Goal: Task Accomplishment & Management: Manage account settings

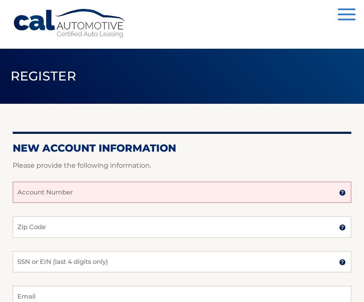
click at [51, 195] on input "Account Number" at bounding box center [182, 192] width 339 height 21
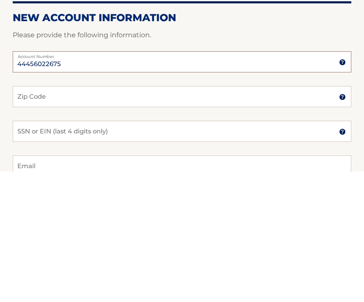
type input "44456022675"
click at [43, 216] on input "Zip Code" at bounding box center [182, 226] width 339 height 21
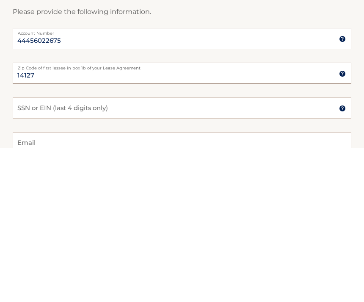
type input "14127"
click at [55, 251] on input "SSN or EIN (last 4 digits only)" at bounding box center [182, 261] width 339 height 21
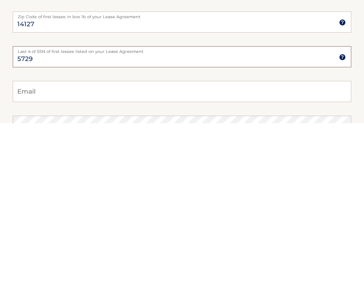
scroll to position [28, 0]
type input "5729"
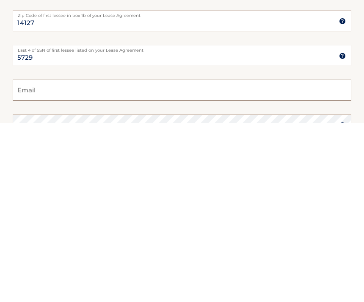
click at [36, 258] on input "Email" at bounding box center [182, 268] width 339 height 21
type input "z"
type input "zcrab2000@yahoo.com"
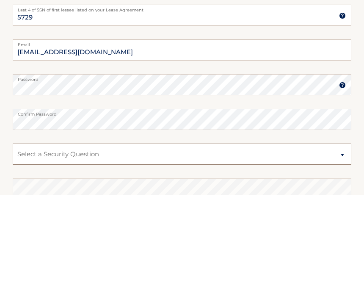
click at [72, 251] on select "Select a Security Question What was the name of your elementary school? What is…" at bounding box center [182, 261] width 339 height 21
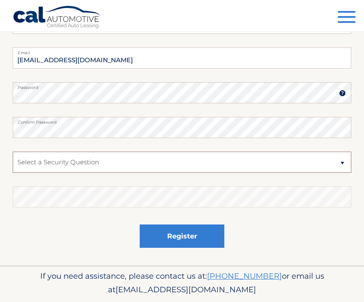
select select "5"
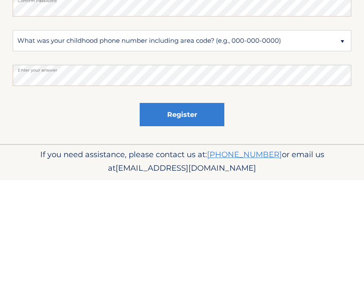
click at [195, 224] on button "Register" at bounding box center [182, 235] width 85 height 23
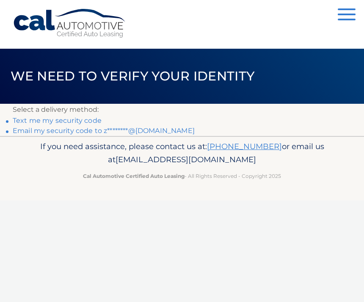
click at [67, 122] on link "Text me my security code" at bounding box center [57, 120] width 89 height 8
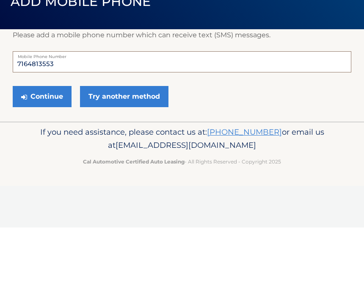
type input "7164813553"
click at [48, 160] on button "Continue" at bounding box center [42, 170] width 59 height 21
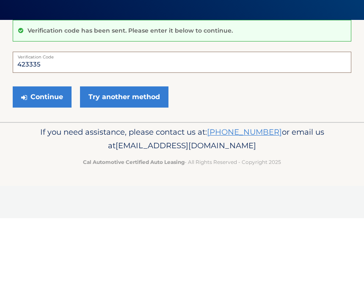
type input "423335"
click at [45, 170] on button "Continue" at bounding box center [42, 180] width 59 height 21
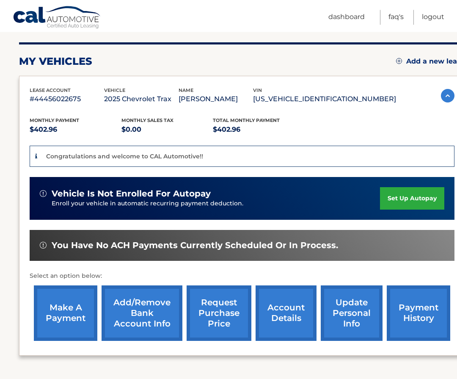
scroll to position [126, 0]
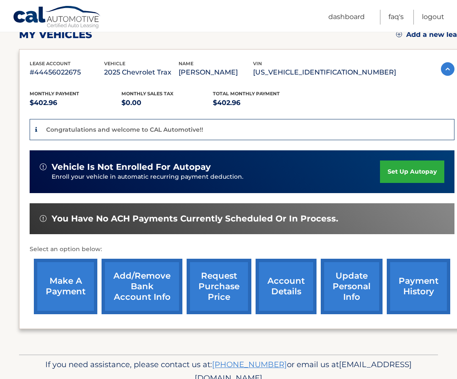
click at [133, 280] on link "Add/Remove bank account info" at bounding box center [142, 286] width 81 height 55
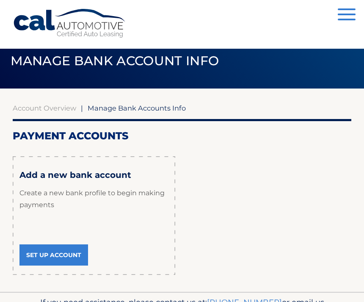
scroll to position [18, 0]
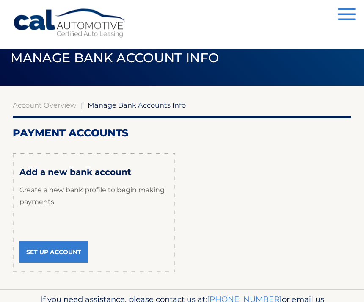
click at [49, 250] on link "Set Up Account" at bounding box center [53, 252] width 69 height 21
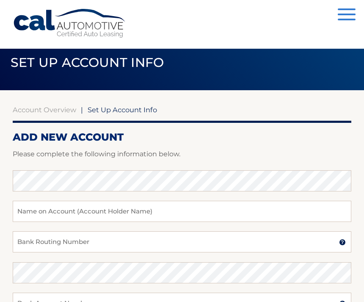
scroll to position [16, 0]
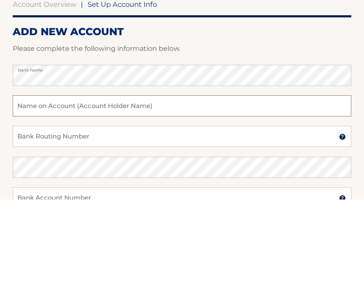
click at [63, 198] on input "text" at bounding box center [182, 208] width 339 height 21
type input "Zoyhofski"
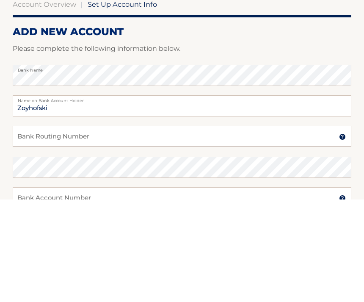
click at [61, 229] on input "Bank Routing Number" at bounding box center [182, 239] width 339 height 21
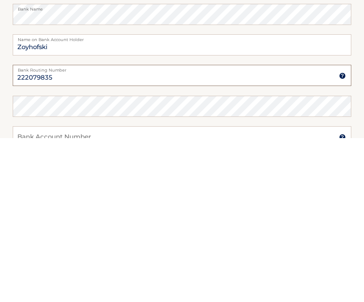
type input "222079835"
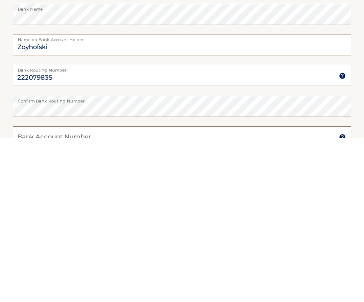
click at [45, 290] on input "Bank Account Number" at bounding box center [182, 300] width 339 height 21
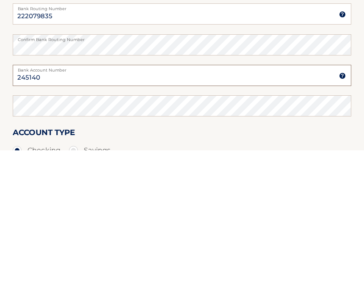
type input "245140"
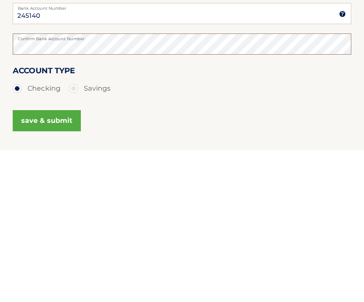
scroll to position [154, 0]
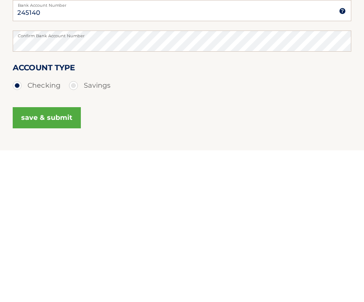
click at [41, 259] on button "save & submit" at bounding box center [47, 269] width 68 height 21
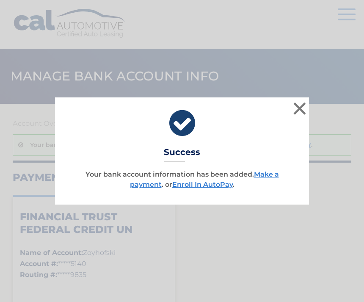
click at [294, 107] on button "×" at bounding box center [299, 108] width 17 height 17
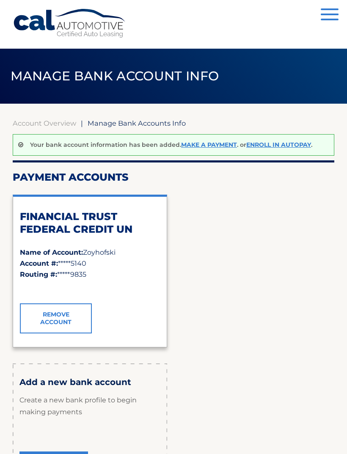
click at [284, 185] on div "Payment Accounts FINANCIAL TRUST FEDERAL CREDIT UN Name of Account: [GEOGRAPHIC…" at bounding box center [174, 326] width 322 height 311
